Goal: Task Accomplishment & Management: Manage account settings

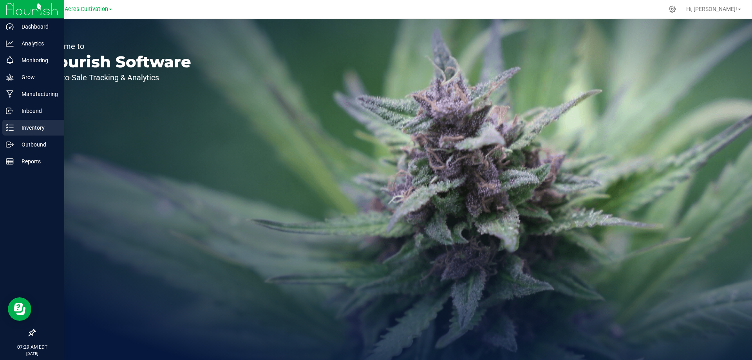
click at [9, 126] on icon at bounding box center [10, 128] width 8 height 8
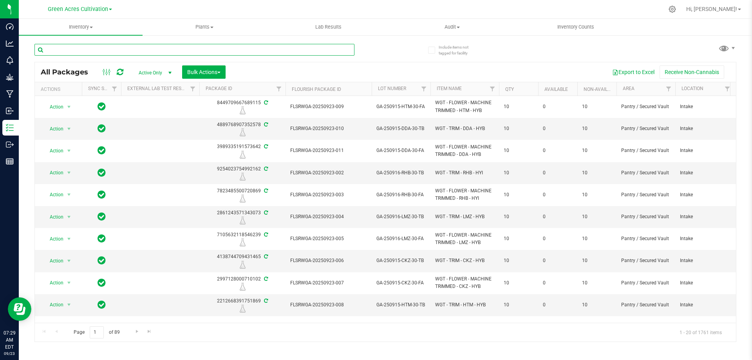
click at [102, 50] on input "text" at bounding box center [194, 50] width 320 height 12
click at [78, 52] on input "text" at bounding box center [194, 50] width 320 height 12
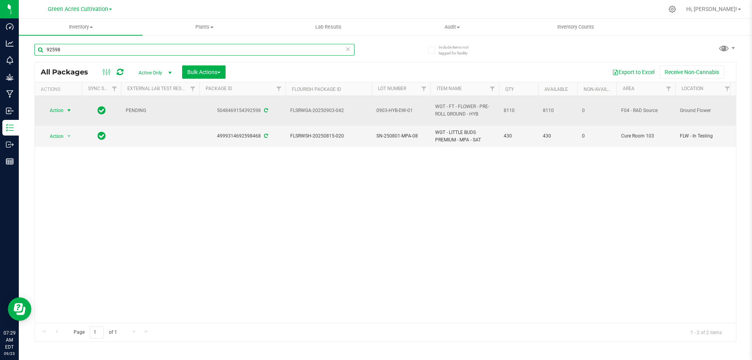
type input "92598"
click at [61, 110] on span "Action" at bounding box center [53, 110] width 21 height 11
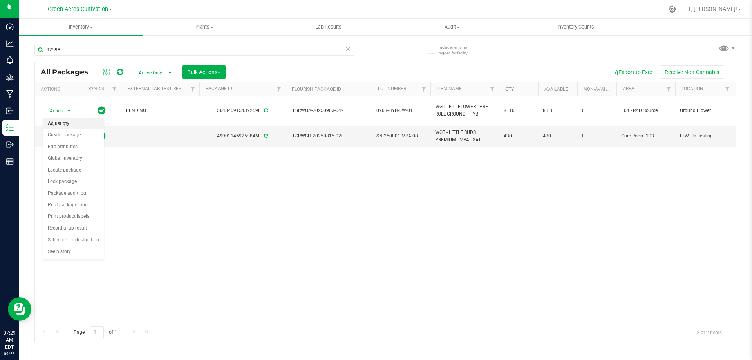
click at [67, 125] on li "Adjust qty" at bounding box center [73, 124] width 61 height 12
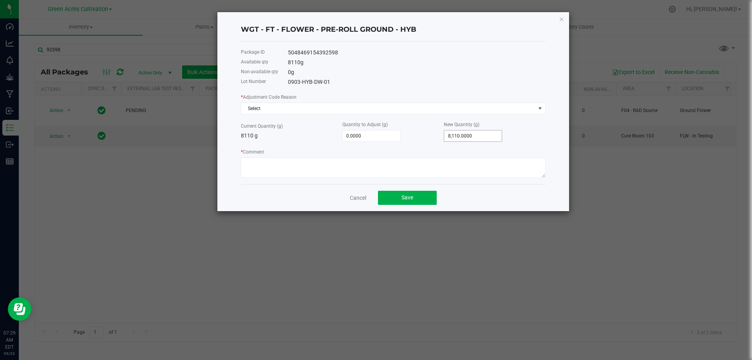
type input "8110"
click at [476, 139] on input "8110" at bounding box center [473, 135] width 58 height 11
type input "-8,103.0000"
type input "7"
type input "-8,035.0000"
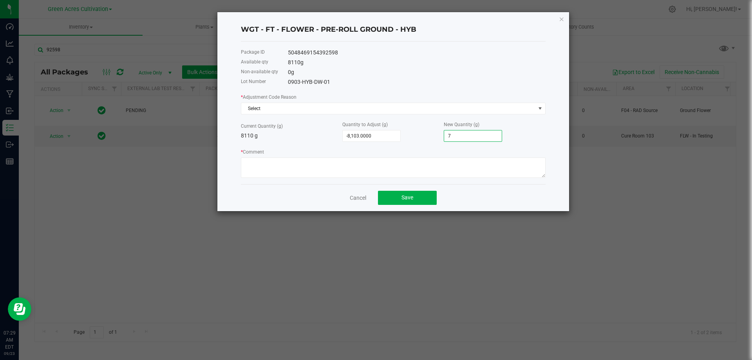
type input "75"
type input "-7,357.0000"
type input "753"
type input "-580.0000"
type input "7,530.0000"
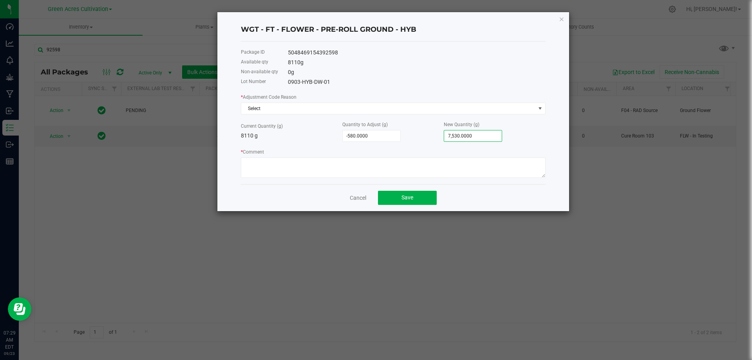
click at [320, 124] on div "Current Quantity (g) 8110 g" at bounding box center [291, 131] width 101 height 18
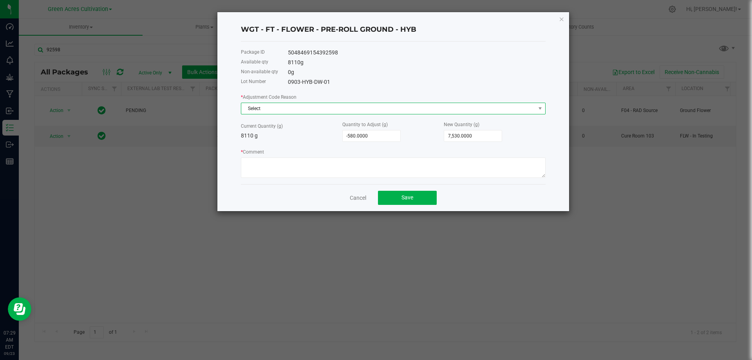
click at [321, 108] on span "Select" at bounding box center [388, 108] width 294 height 11
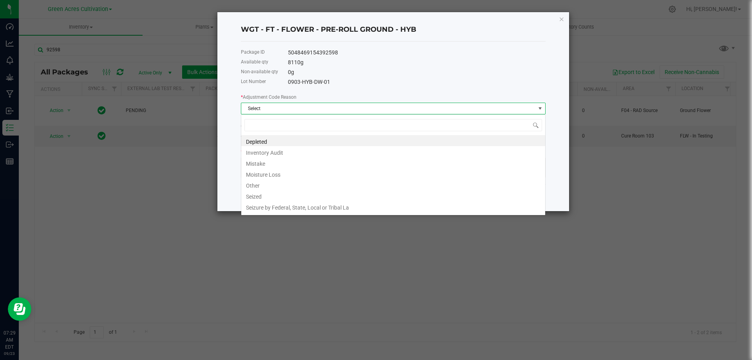
scroll to position [12, 305]
click at [275, 185] on li "Other" at bounding box center [393, 184] width 304 height 11
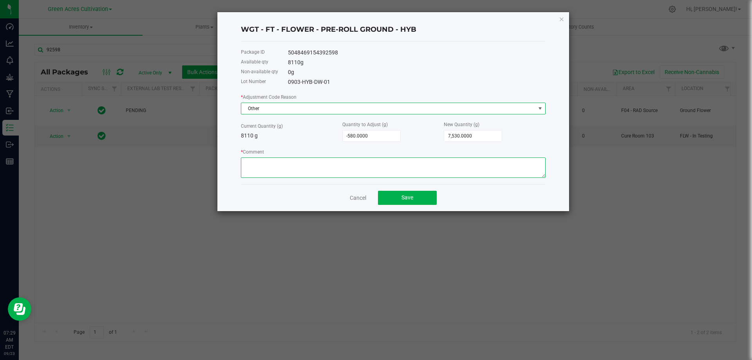
click at [281, 172] on textarea "* Comment" at bounding box center [393, 167] width 305 height 20
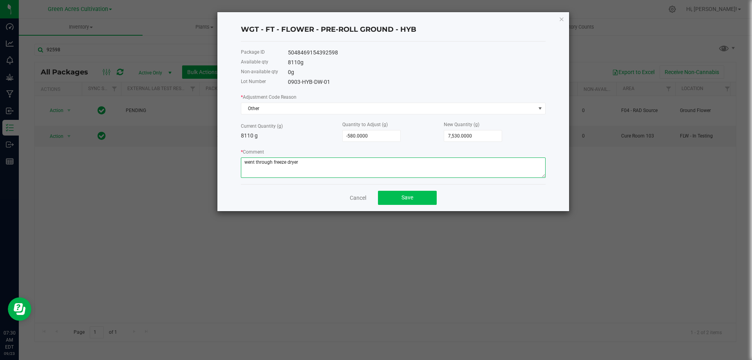
type textarea "went through freeze dryer"
click at [410, 201] on span "Save" at bounding box center [407, 197] width 12 height 6
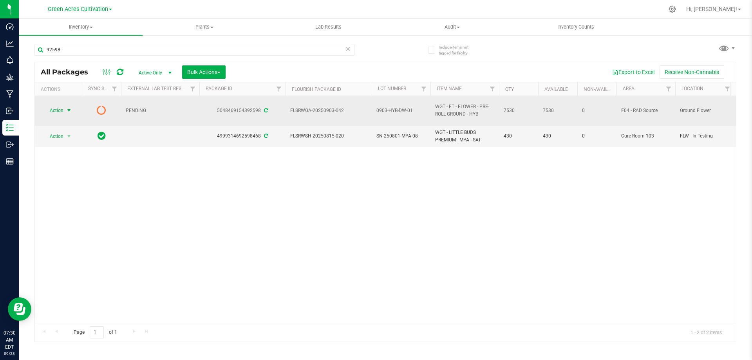
click at [56, 107] on span "Action" at bounding box center [53, 110] width 21 height 11
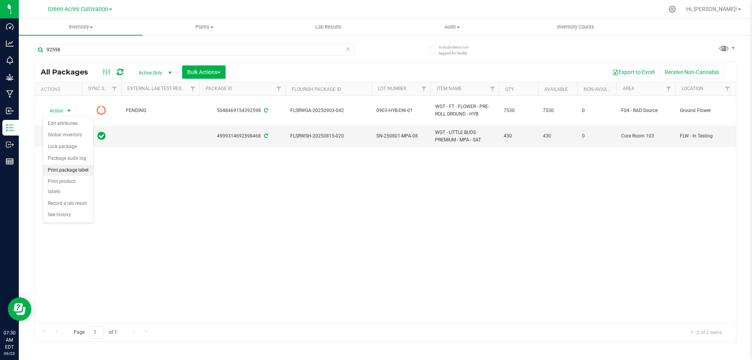
click at [69, 167] on li "Print package label" at bounding box center [68, 170] width 50 height 12
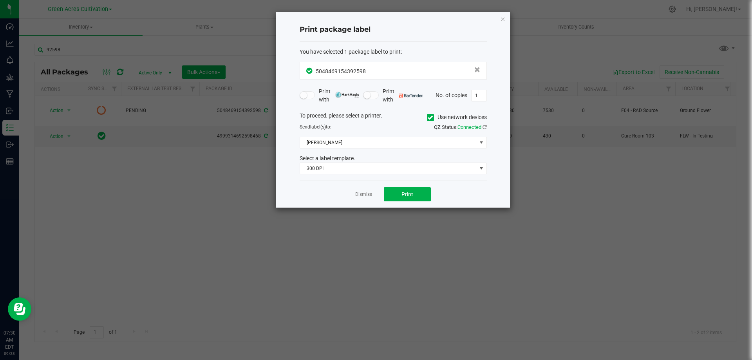
click at [428, 117] on icon at bounding box center [430, 117] width 5 height 0
click at [0, 0] on input "Use network devices" at bounding box center [0, 0] width 0 height 0
click at [366, 144] on span at bounding box center [388, 142] width 177 height 11
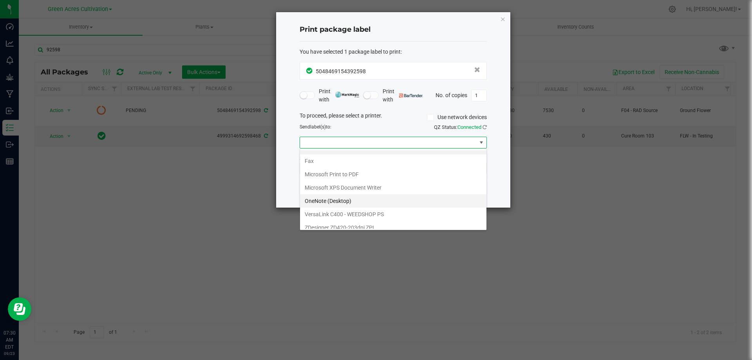
scroll to position [15, 0]
click at [354, 222] on ZPL "ZDesigner ZD420-203dpi ZPL" at bounding box center [393, 221] width 186 height 13
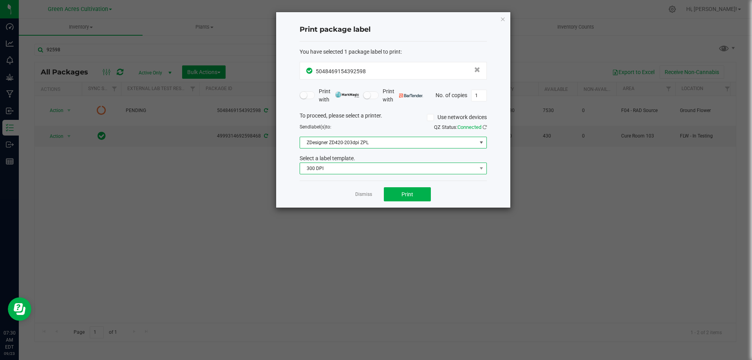
click at [346, 170] on span "300 DPI" at bounding box center [388, 168] width 177 height 11
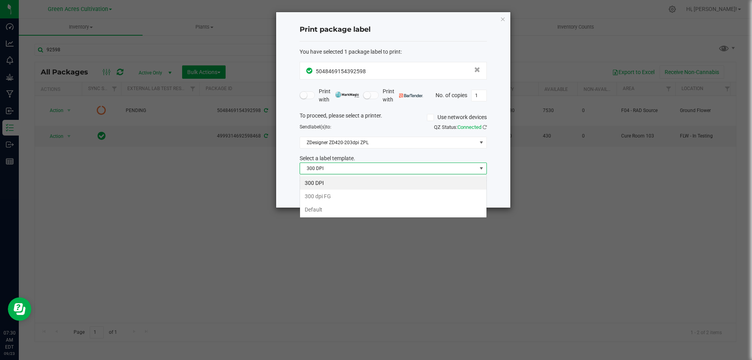
scroll to position [12, 187]
click at [333, 206] on li "Default" at bounding box center [393, 209] width 186 height 13
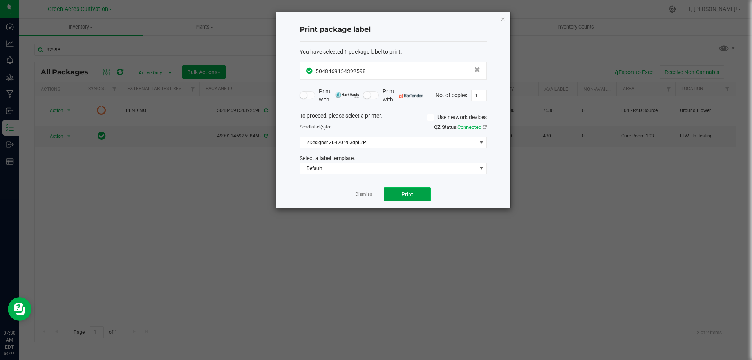
click at [402, 193] on span "Print" at bounding box center [407, 194] width 12 height 6
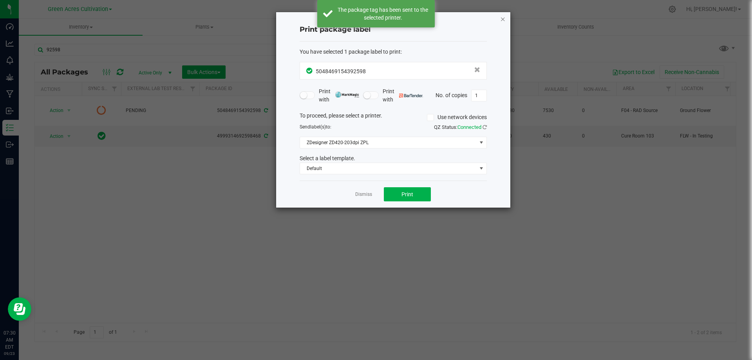
click at [502, 18] on icon "button" at bounding box center [502, 18] width 5 height 9
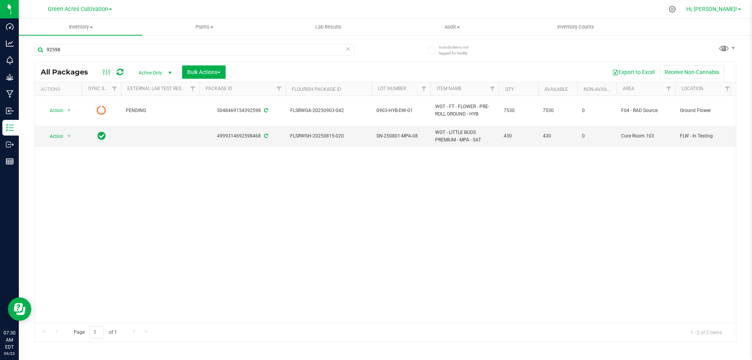
click at [725, 9] on span "Hi, [PERSON_NAME]!" at bounding box center [711, 9] width 51 height 6
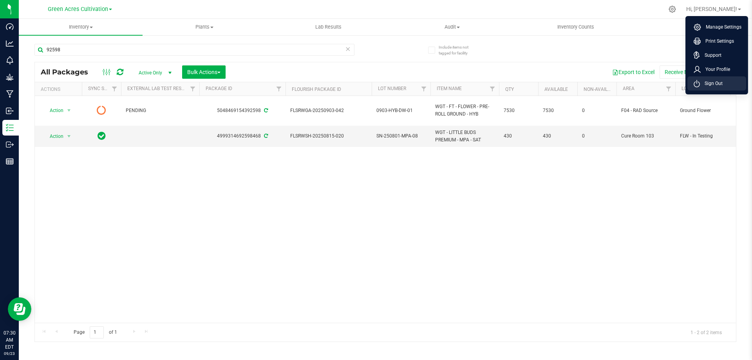
click at [728, 85] on li "Sign Out" at bounding box center [716, 83] width 59 height 14
